Goal: Information Seeking & Learning: Learn about a topic

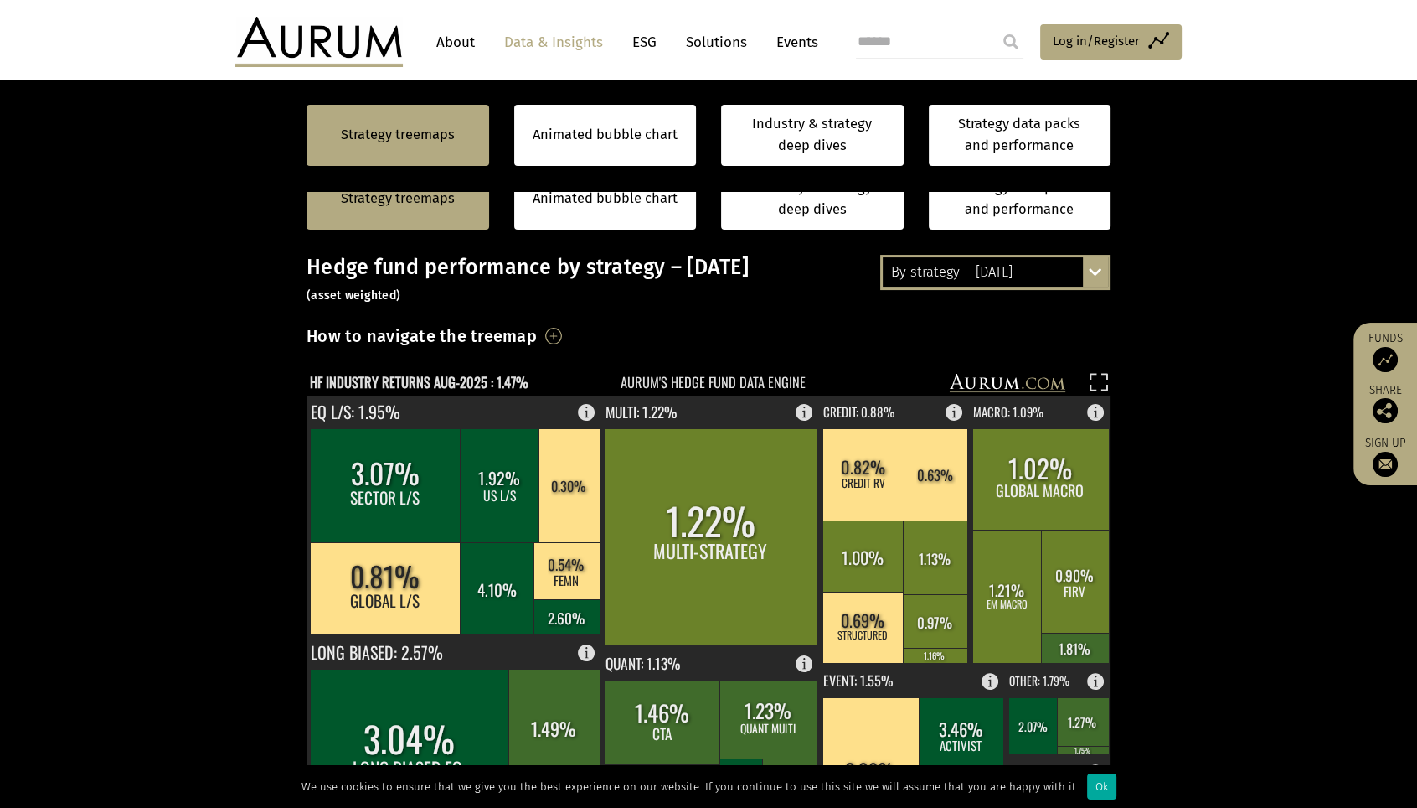
scroll to position [290, 0]
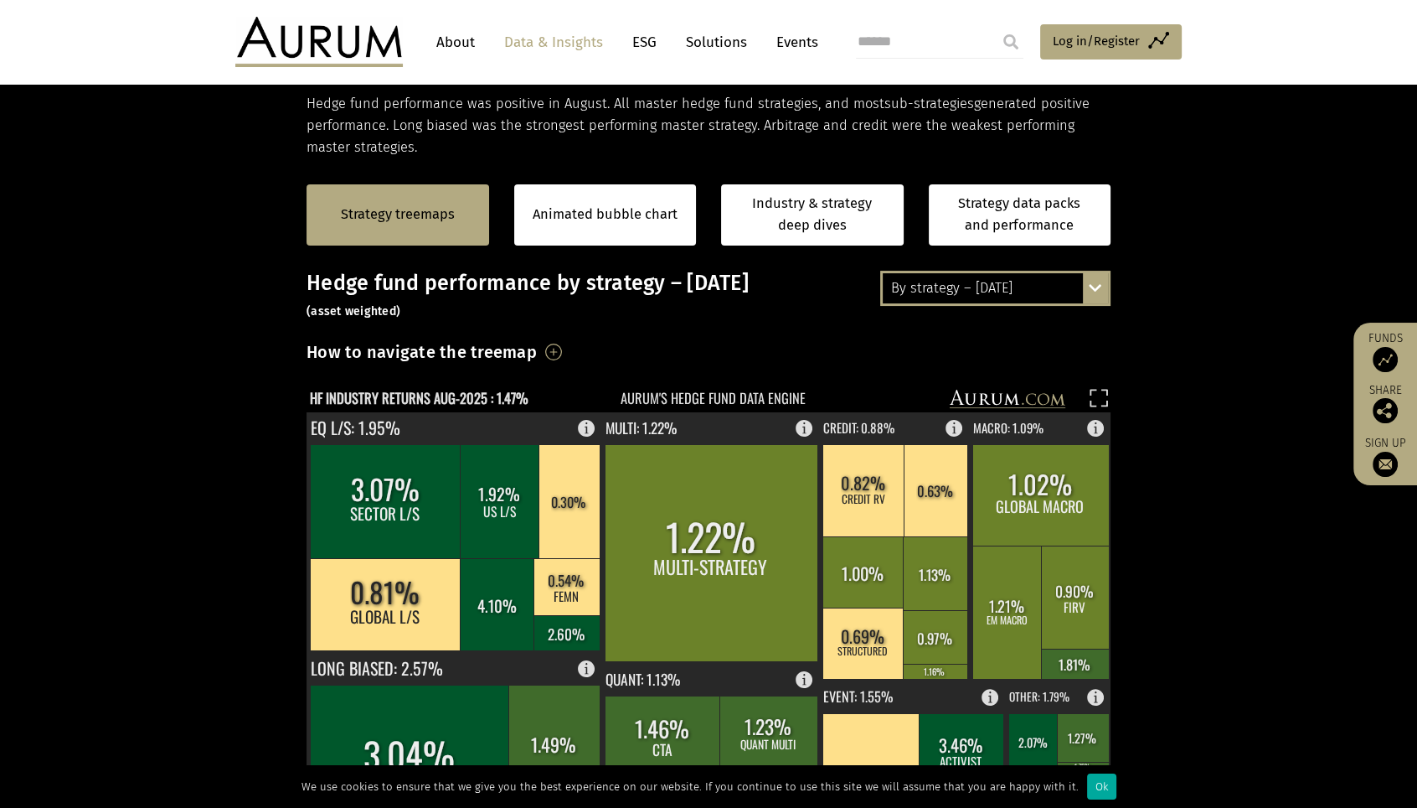
click at [1080, 292] on div "By strategy – [DATE]" at bounding box center [995, 288] width 225 height 30
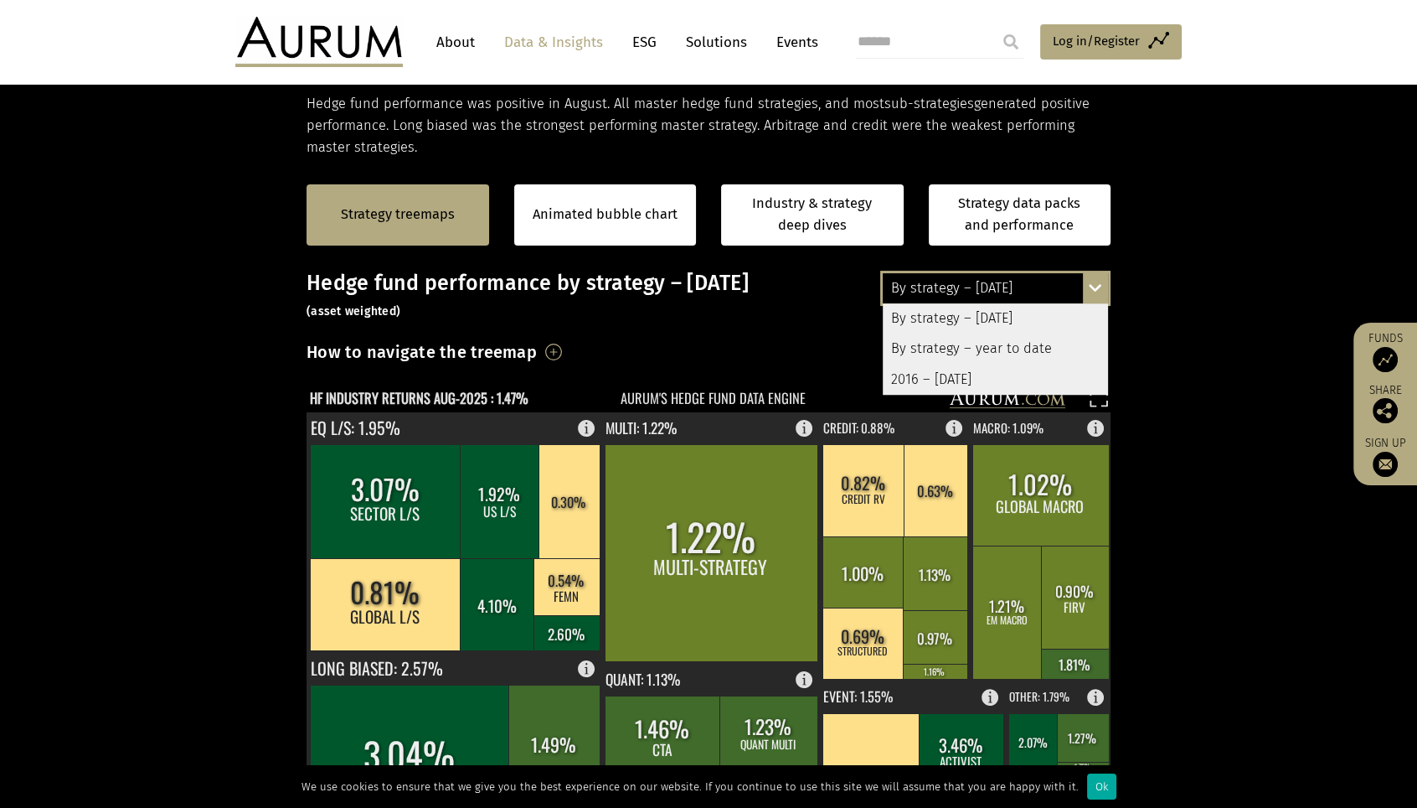
click at [1182, 298] on section "Strategy treemaps Animated bubble chart Industry & strategy deep dives Strategy…" at bounding box center [708, 682] width 1417 height 1047
click at [757, 324] on div "Hedge fund performance by strategy – August 2025 (asset weighted) How to naviga…" at bounding box center [709, 697] width 804 height 852
click at [683, 307] on h3 "Hedge fund performance by strategy – August 2025 (asset weighted)" at bounding box center [709, 296] width 804 height 50
click at [684, 314] on h3 "Hedge fund performance by strategy – August 2025 (asset weighted)" at bounding box center [709, 296] width 804 height 50
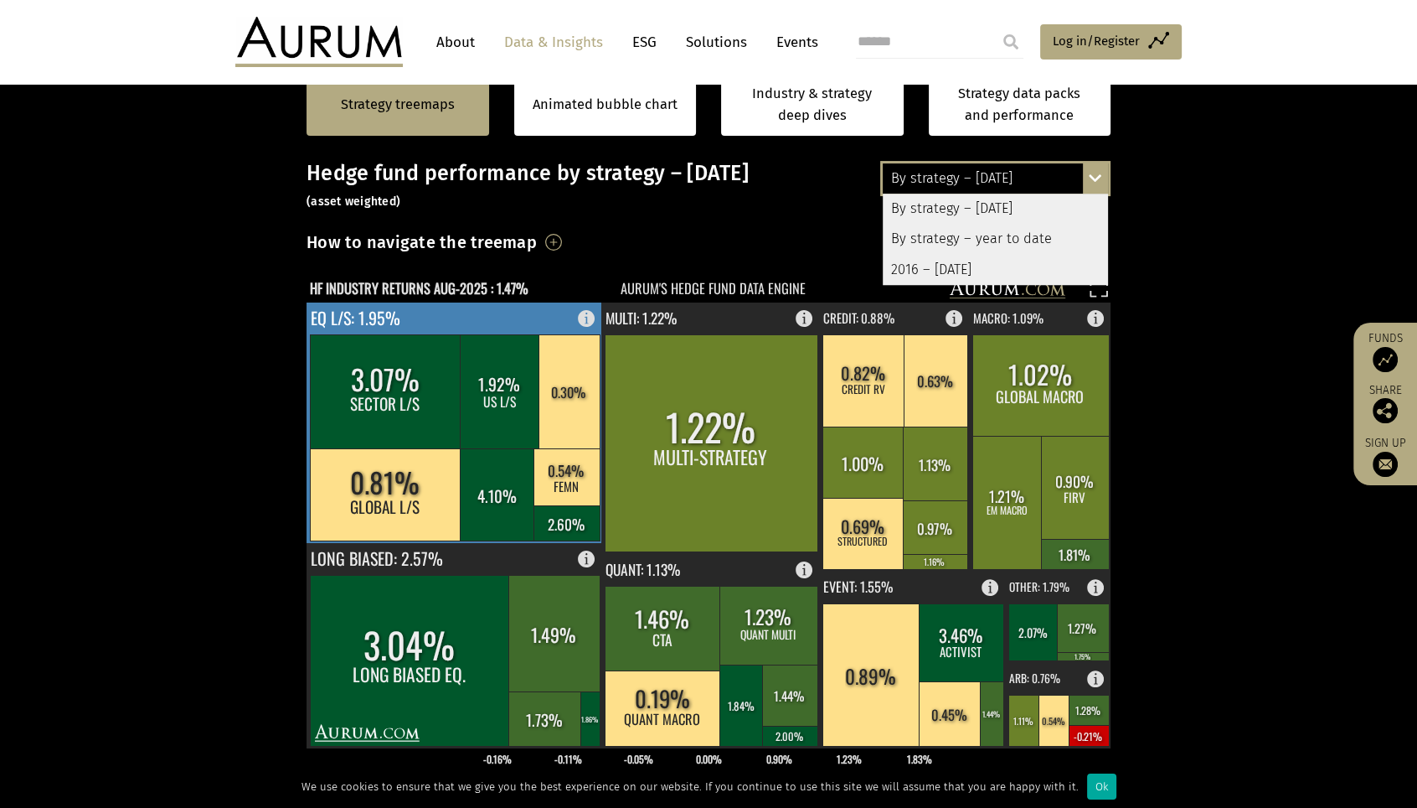
scroll to position [472, 0]
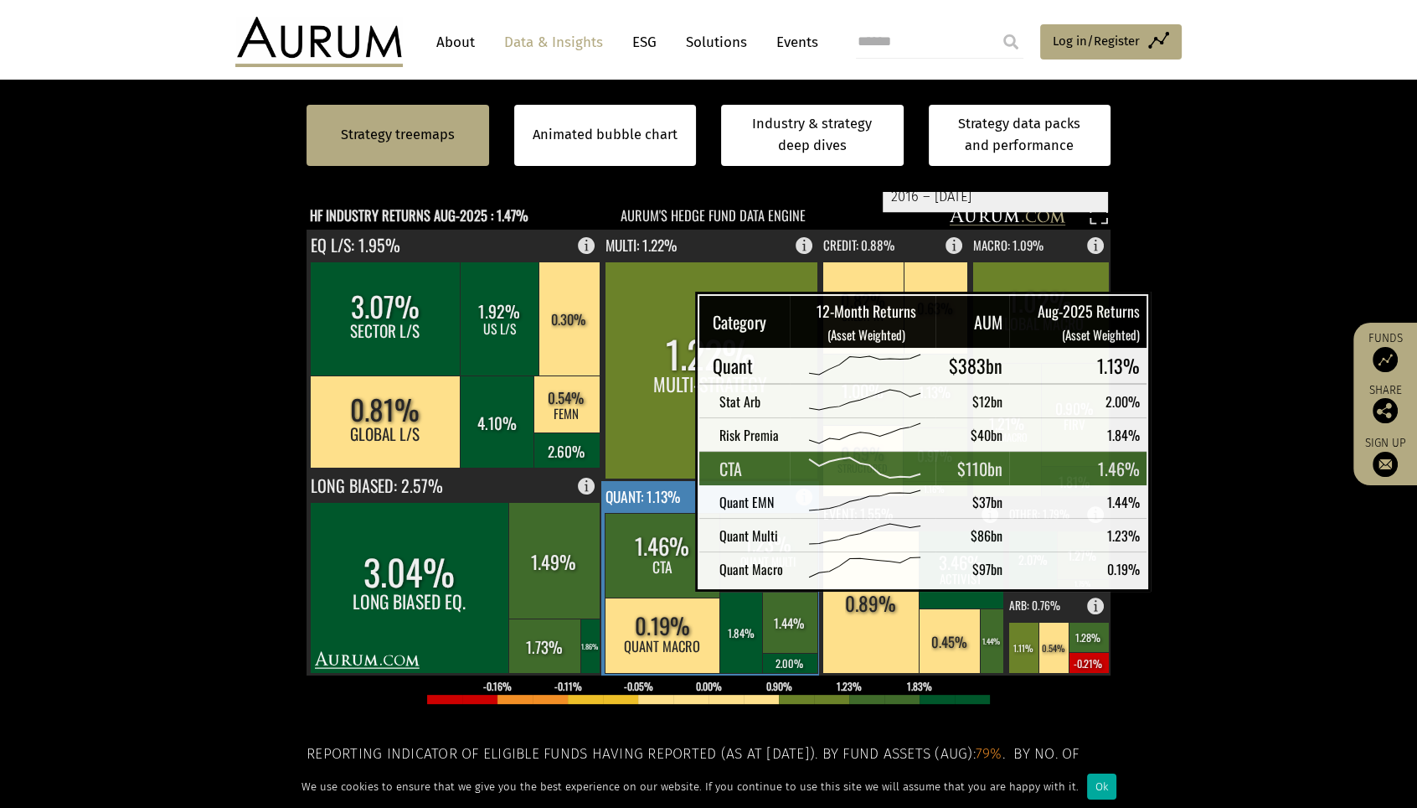
click at [653, 573] on rect at bounding box center [663, 555] width 116 height 85
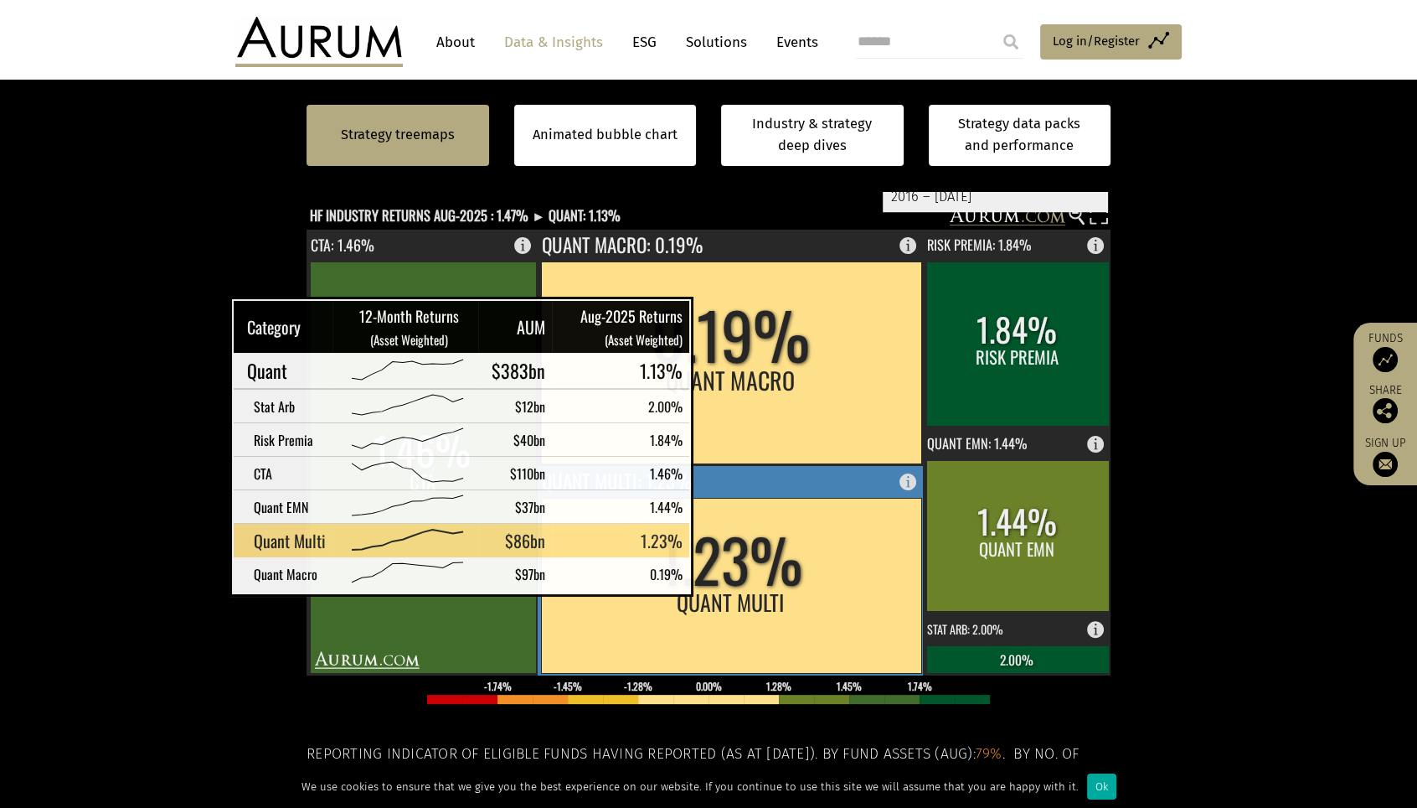
click at [715, 578] on rect at bounding box center [731, 585] width 380 height 175
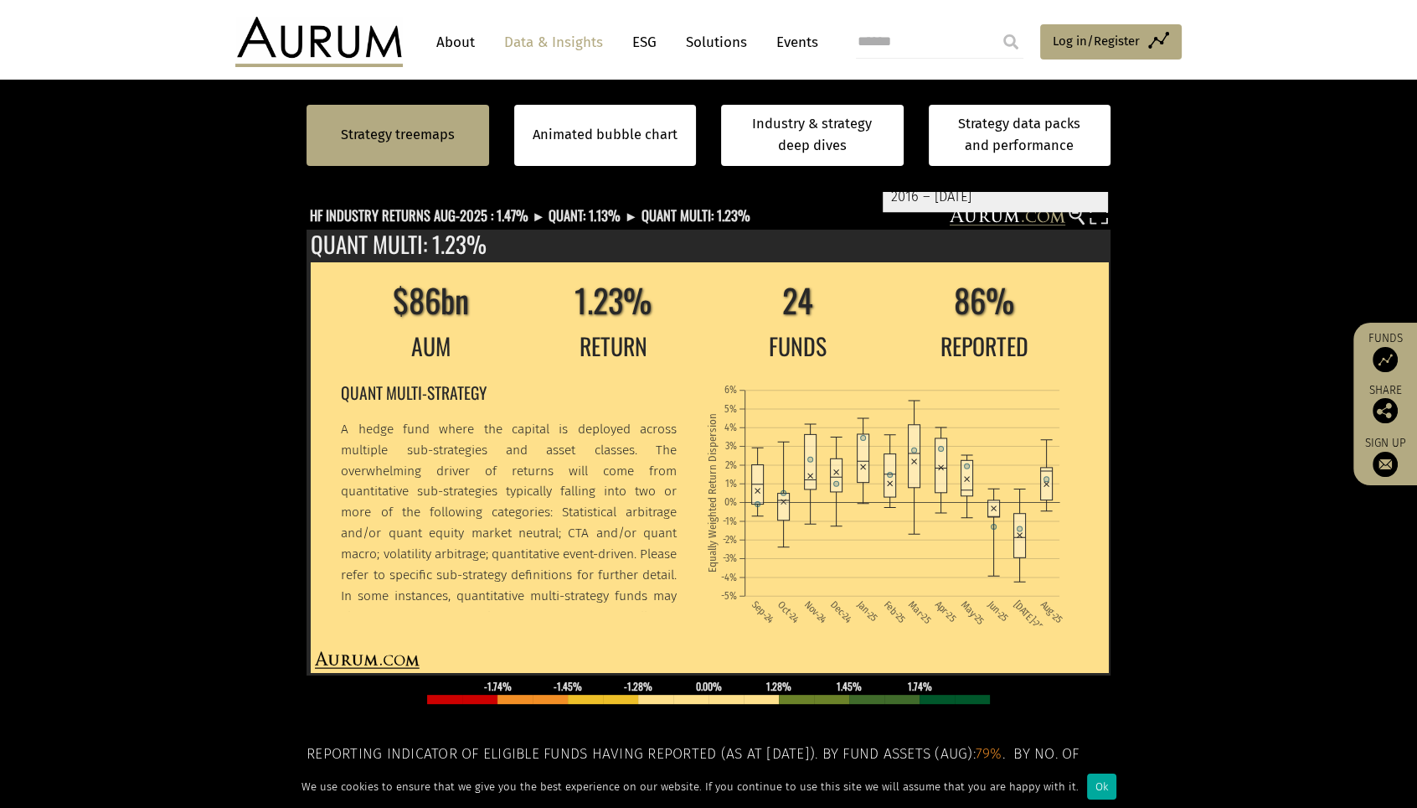
click at [1196, 400] on section "Strategy treemaps Animated bubble chart Industry & strategy deep dives Strategy…" at bounding box center [708, 500] width 1417 height 1047
click at [1228, 400] on section "Strategy treemaps Animated bubble chart Industry & strategy deep dives Strategy…" at bounding box center [708, 500] width 1417 height 1047
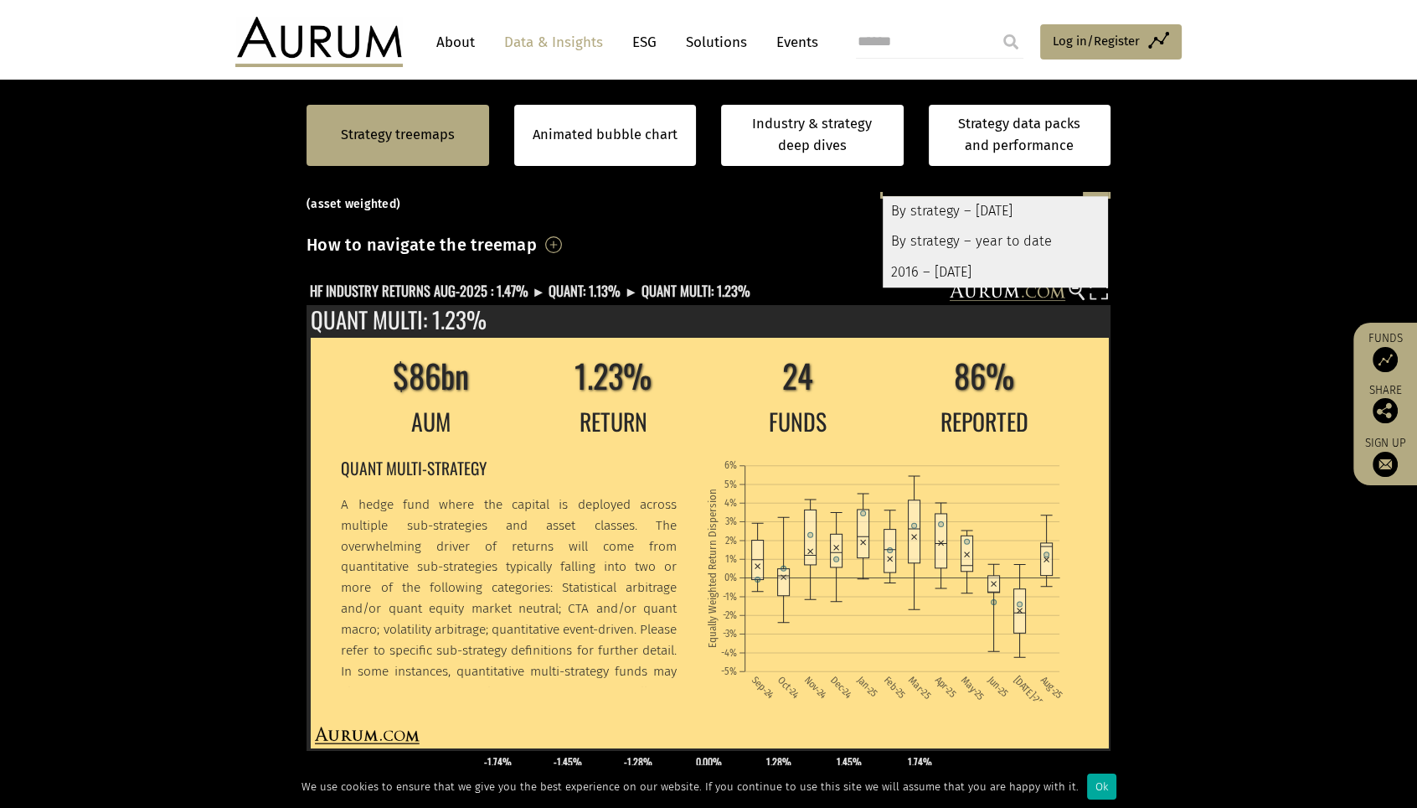
scroll to position [381, 0]
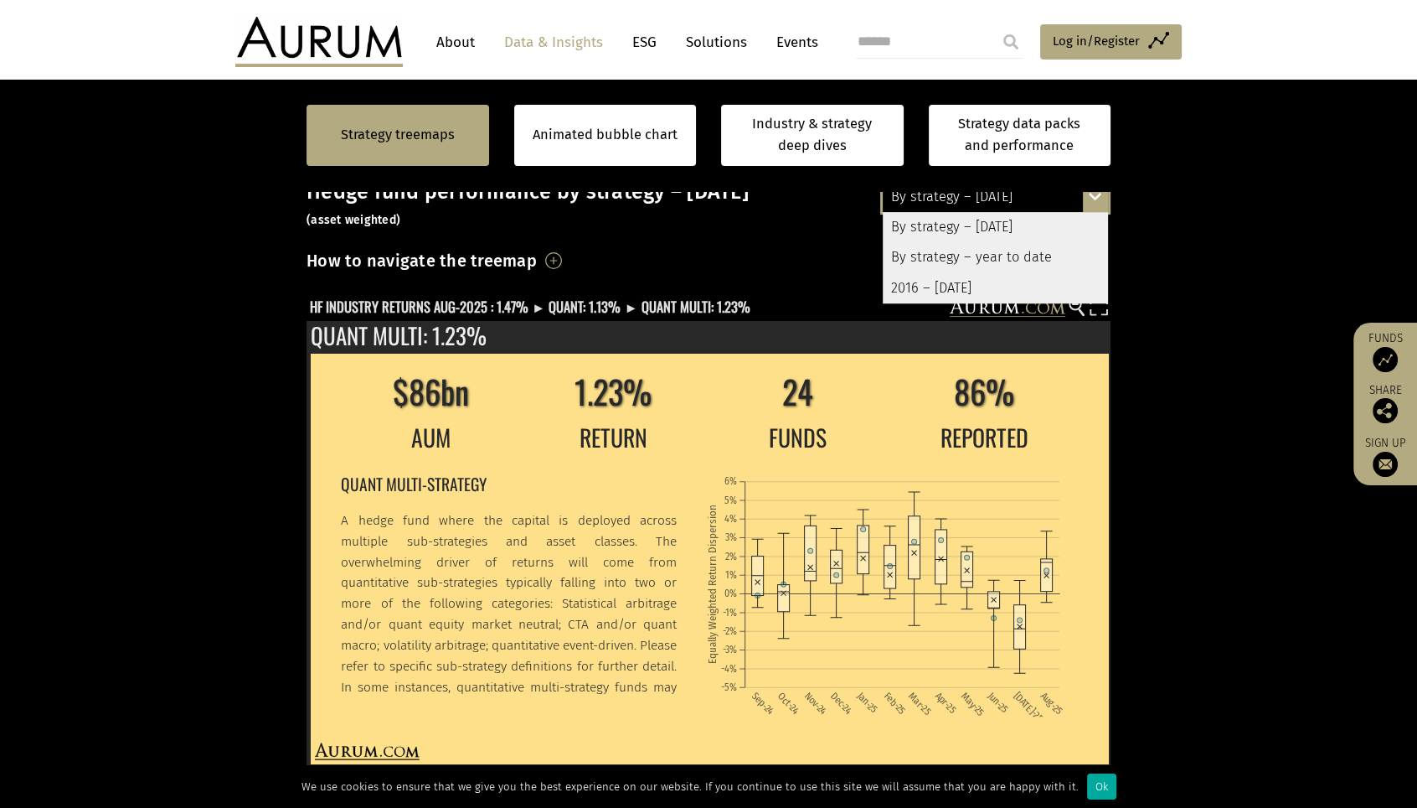
click at [238, 369] on section "Strategy treemaps Animated bubble chart Industry & strategy deep dives Strategy…" at bounding box center [708, 591] width 1417 height 1047
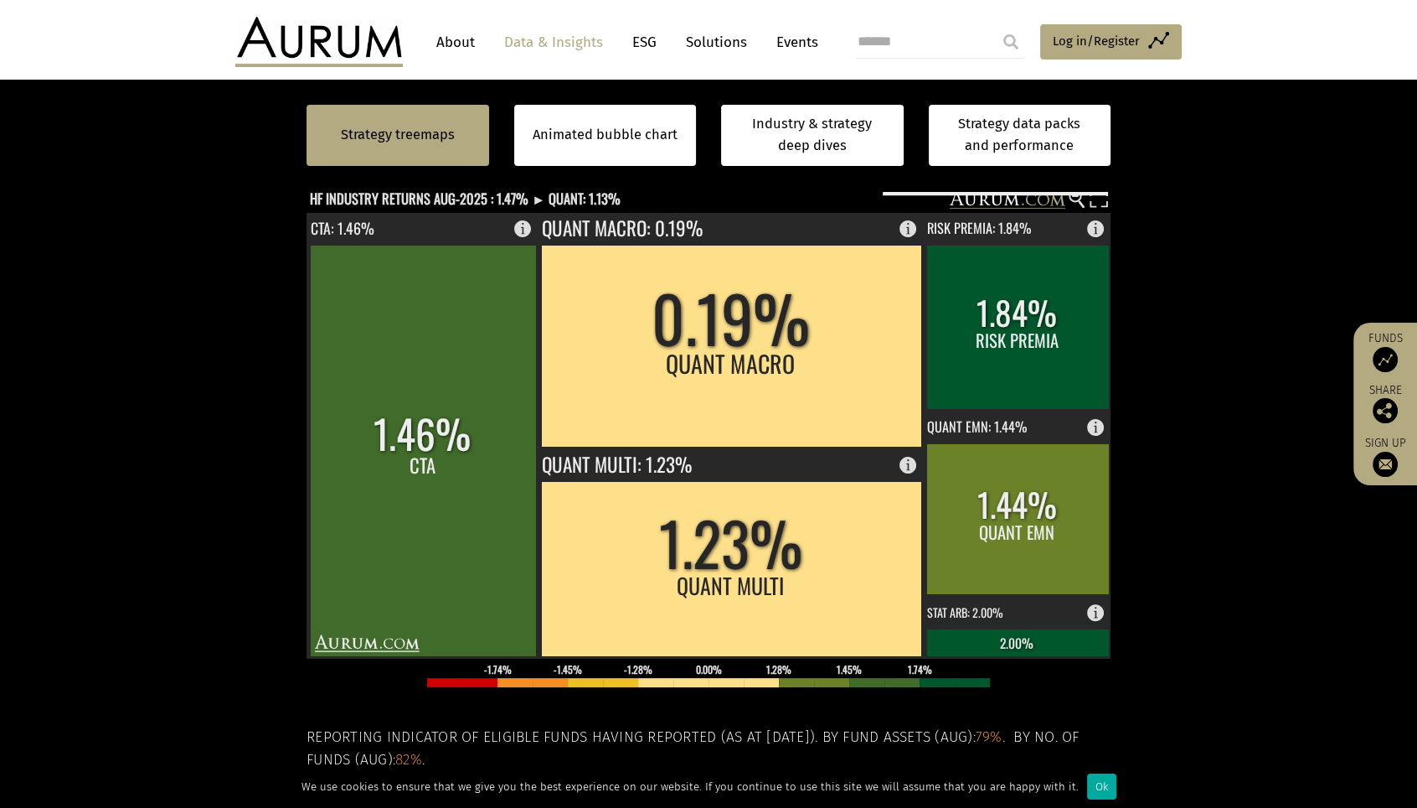
scroll to position [472, 0]
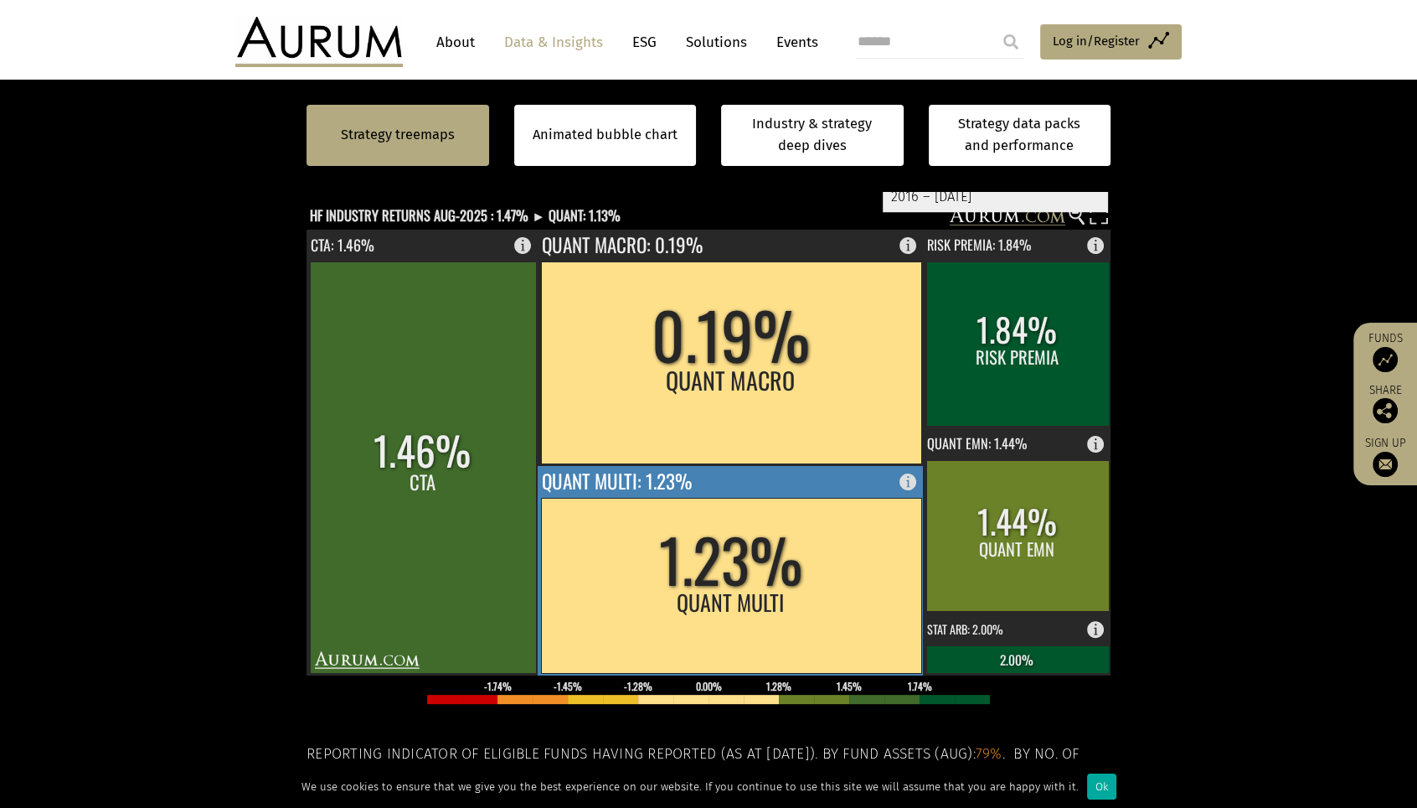
click at [764, 547] on rect at bounding box center [731, 585] width 380 height 175
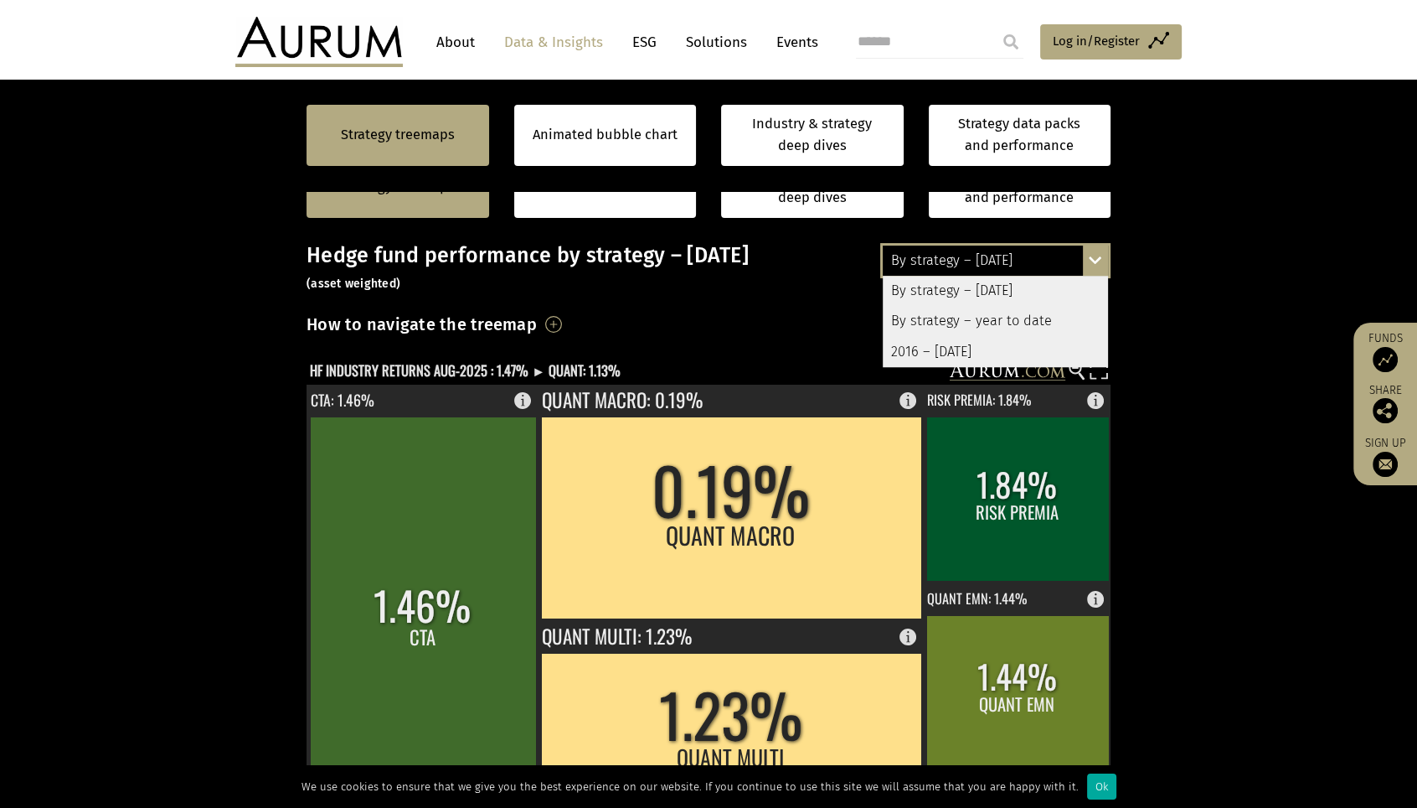
scroll to position [290, 0]
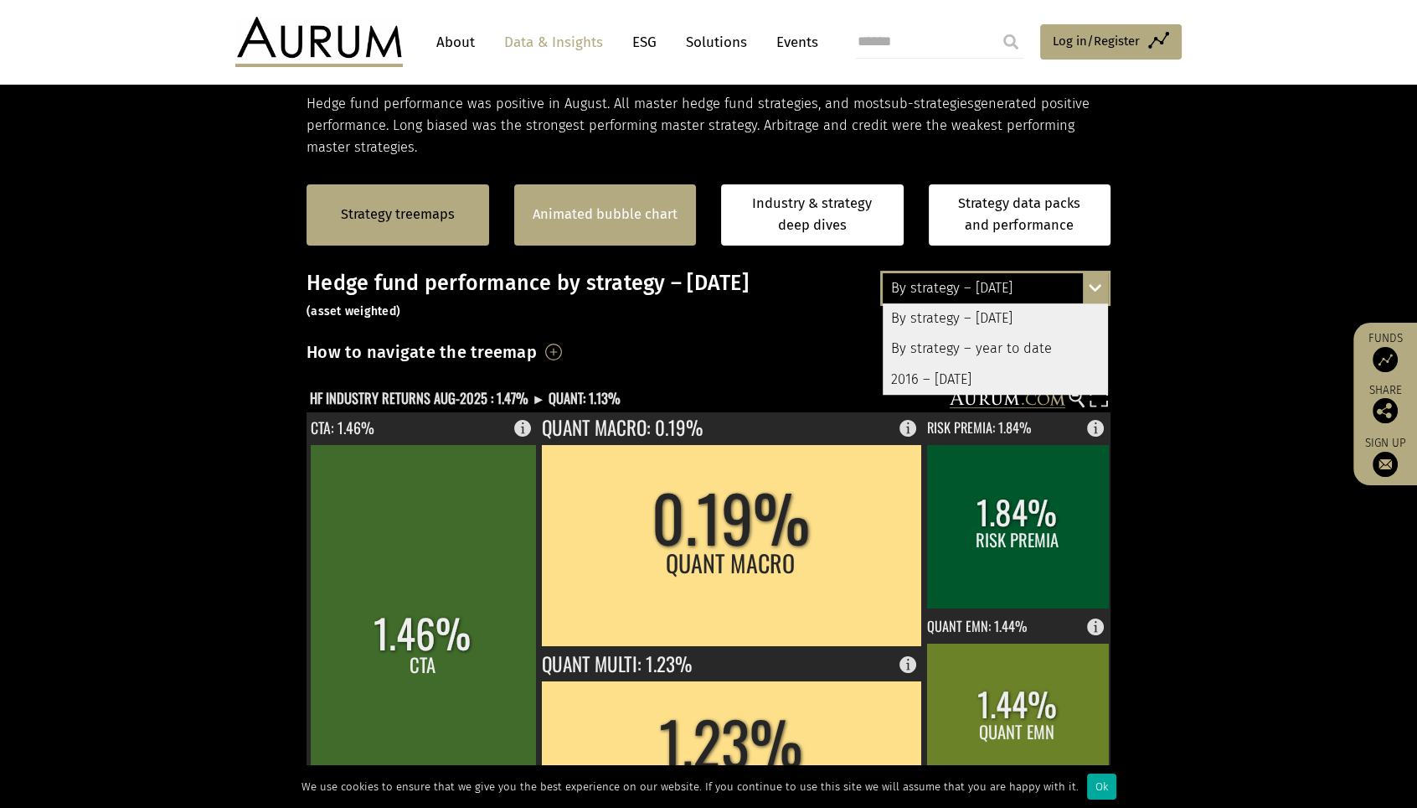
click at [662, 218] on link "Animated bubble chart" at bounding box center [605, 215] width 145 height 22
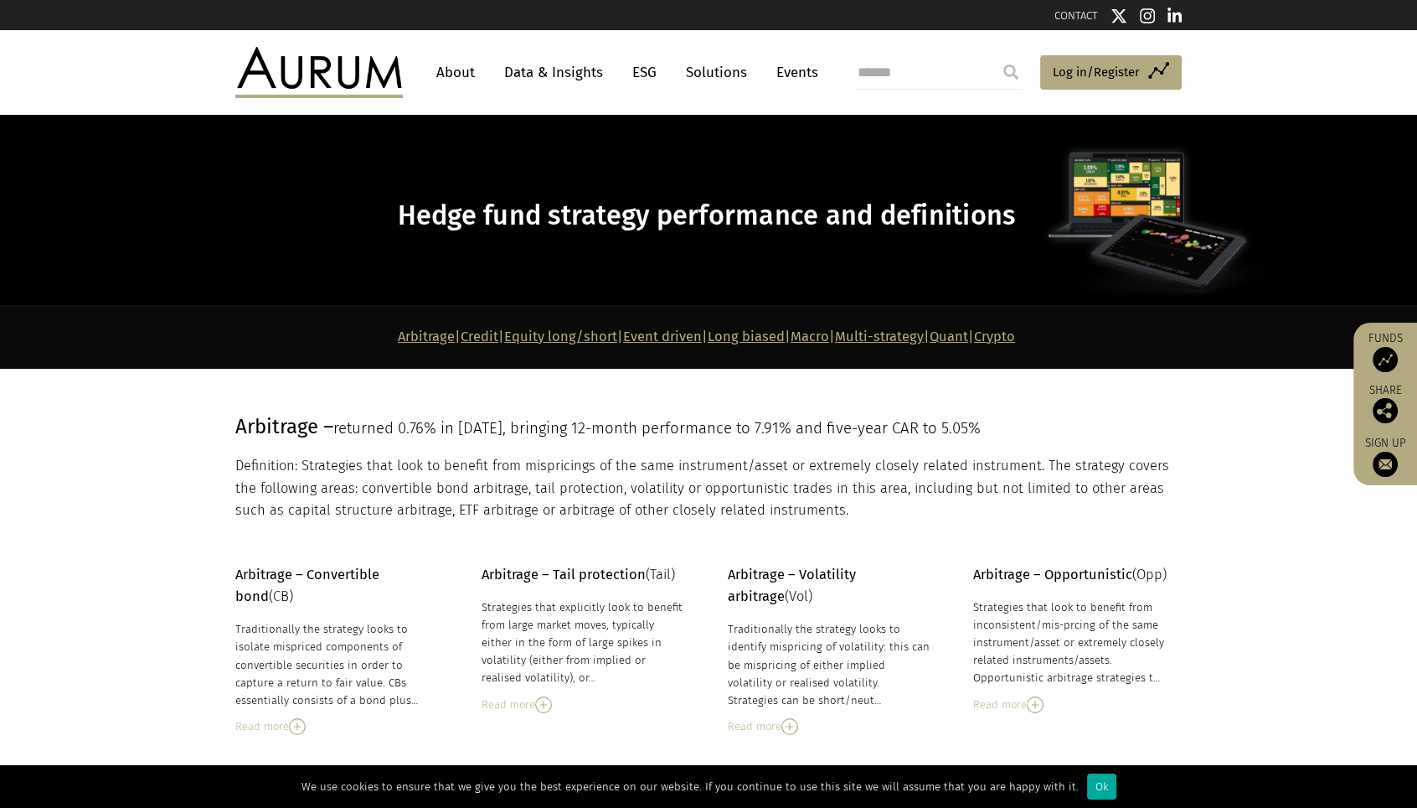
click at [968, 336] on link "Quant" at bounding box center [949, 336] width 39 height 16
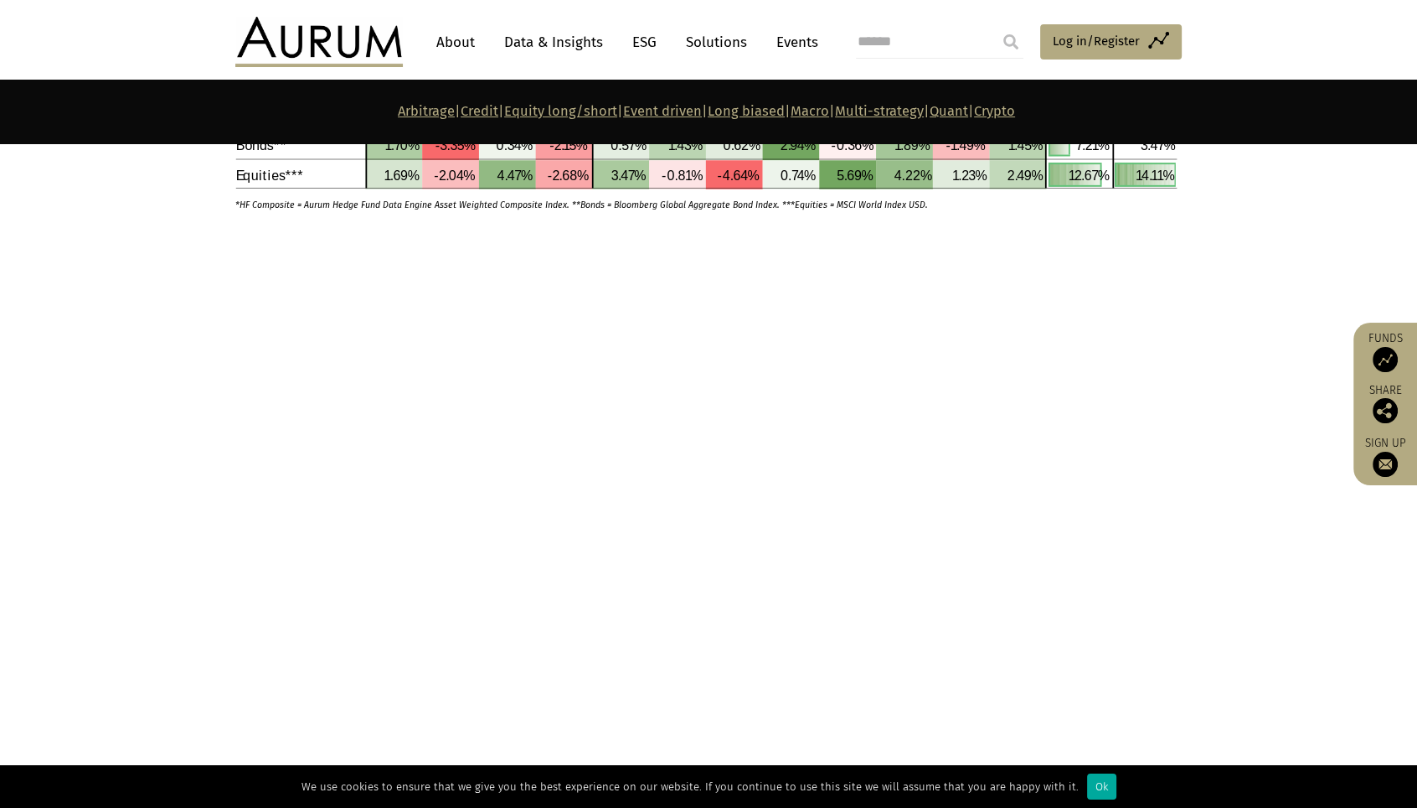
scroll to position [7082, 0]
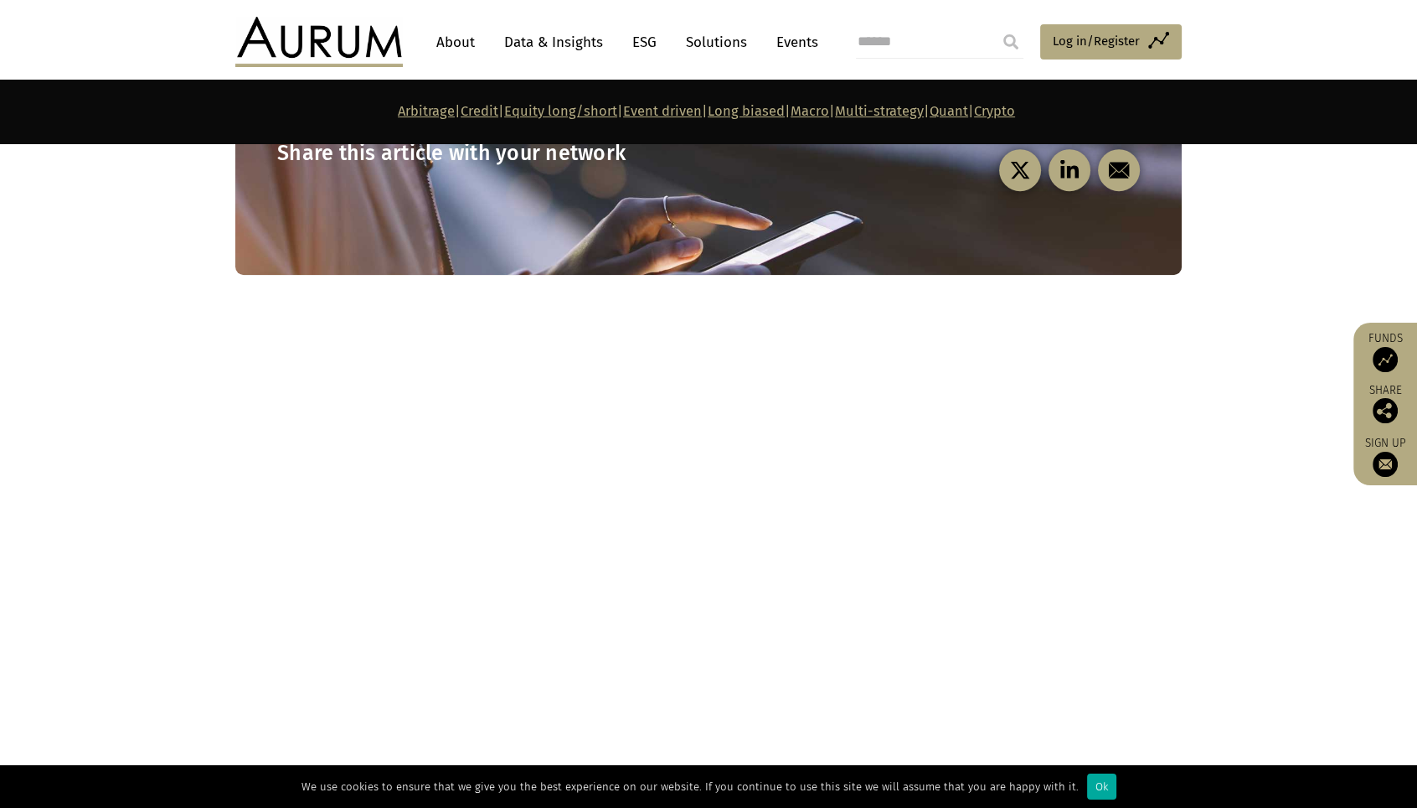
scroll to position [9005, 0]
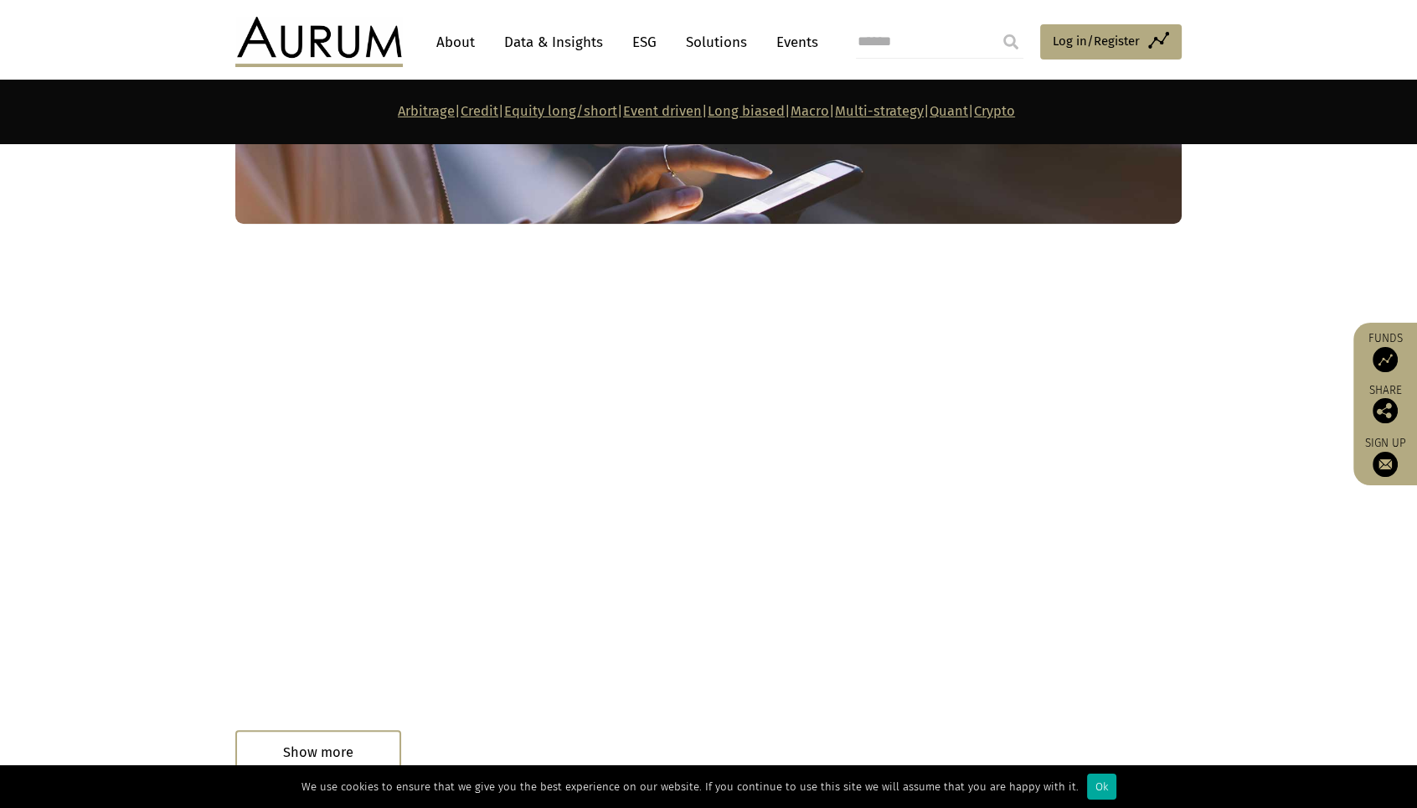
drag, startPoint x: 260, startPoint y: 354, endPoint x: 969, endPoint y: 348, distance: 709.5
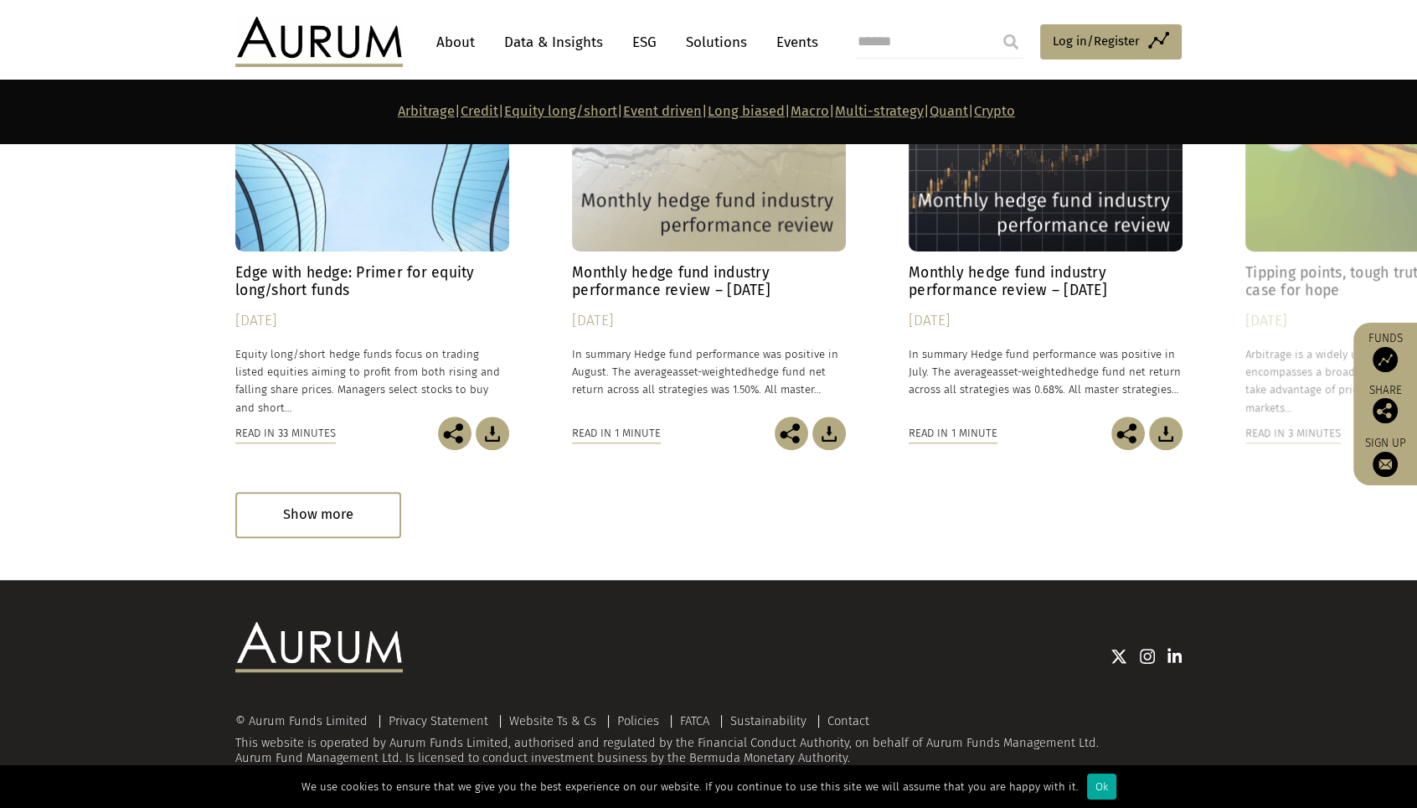
scroll to position [10284, 0]
